Goal: Task Accomplishment & Management: Manage account settings

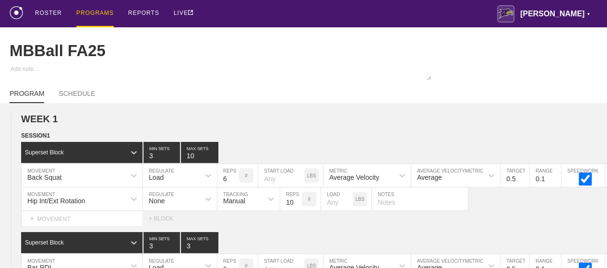
click at [95, 12] on div "PROGRAMS" at bounding box center [94, 13] width 37 height 27
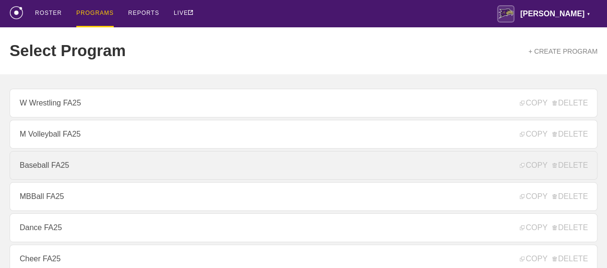
click at [40, 168] on link "Baseball FA25" at bounding box center [304, 165] width 588 height 29
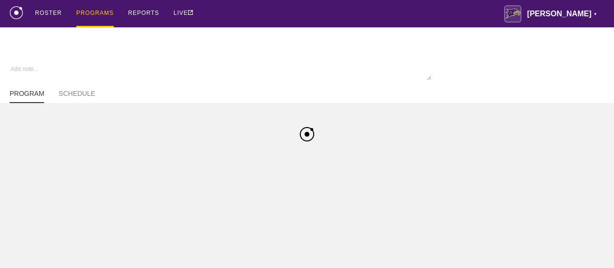
type textarea "x"
type input "Baseball FA25"
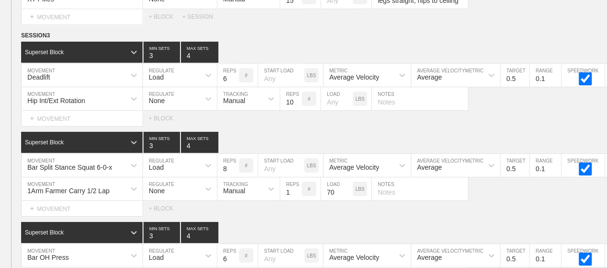
scroll to position [5280, 0]
